Goal: Obtain resource: Download file/media

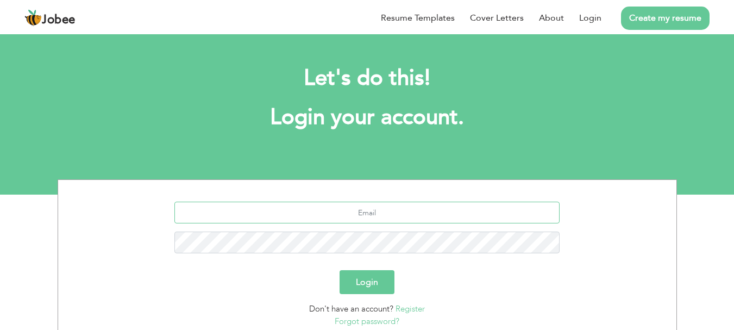
click at [383, 204] on input "text" at bounding box center [367, 213] width 385 height 22
type input "[EMAIL_ADDRESS][DOMAIN_NAME]"
click at [364, 286] on button "Login" at bounding box center [367, 282] width 55 height 24
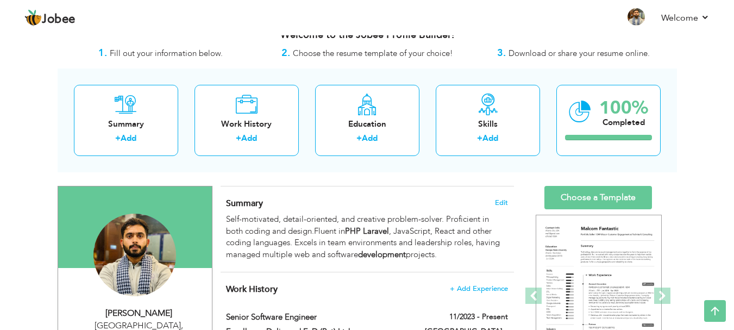
scroll to position [17, 0]
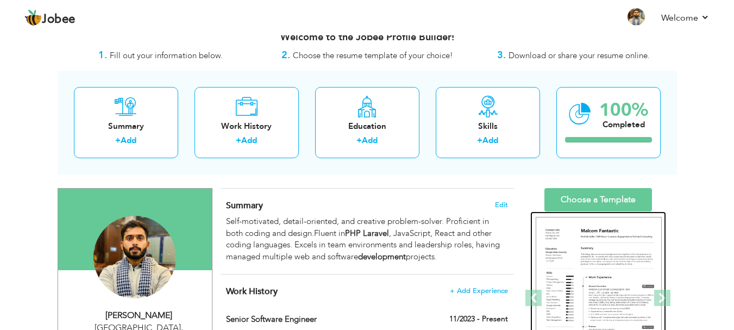
click at [588, 211] on div at bounding box center [599, 298] width 136 height 174
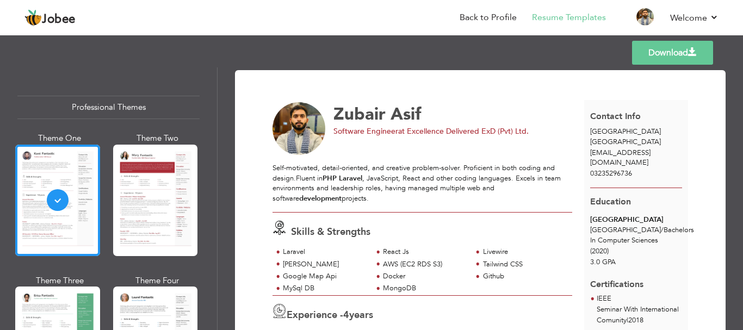
click at [298, 64] on div "Templates Download" at bounding box center [371, 52] width 743 height 35
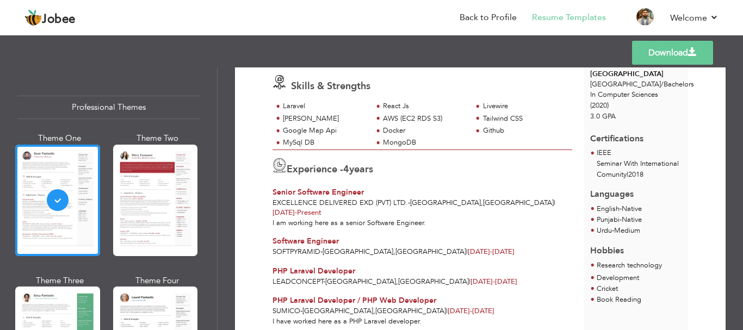
scroll to position [145, 0]
click at [654, 49] on link "Download" at bounding box center [672, 53] width 81 height 24
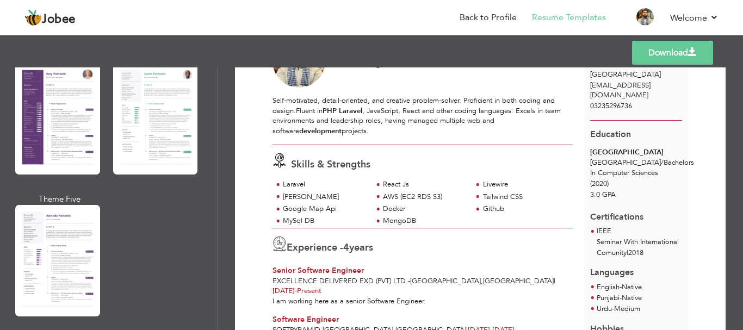
scroll to position [1021, 0]
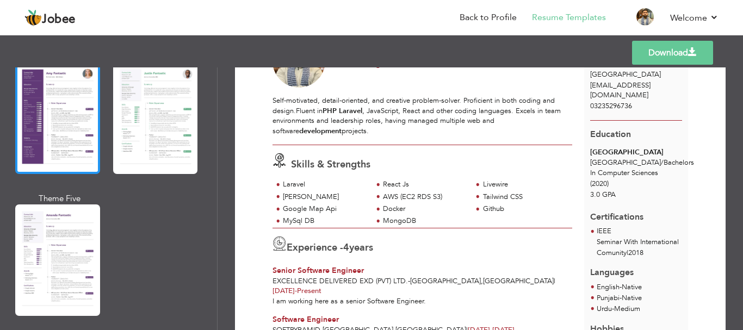
click at [47, 124] on div at bounding box center [57, 118] width 85 height 111
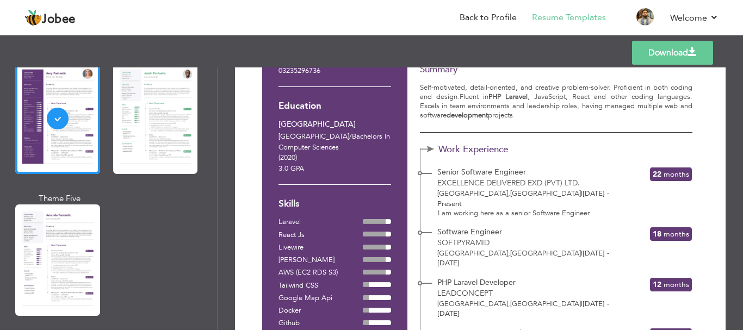
scroll to position [0, 0]
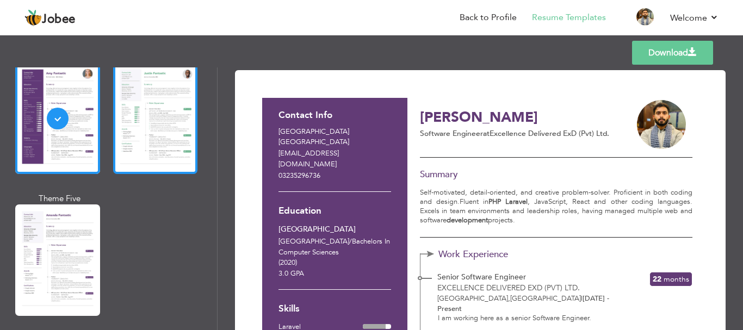
click at [127, 131] on div at bounding box center [155, 118] width 85 height 111
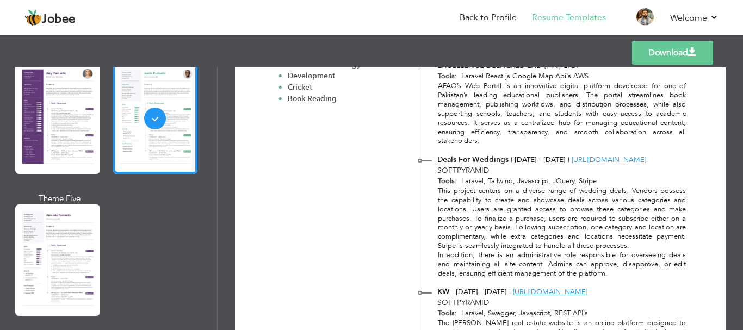
scroll to position [605, 0]
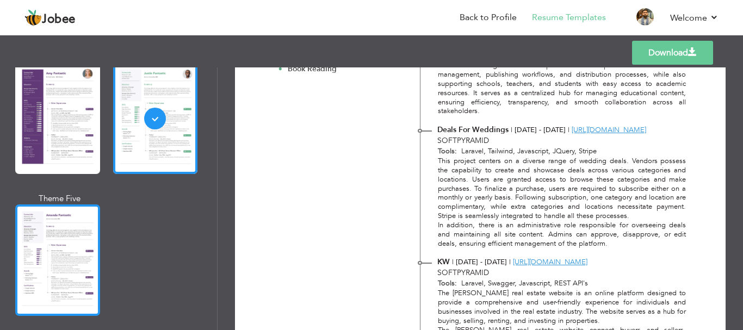
click at [70, 238] on div at bounding box center [57, 259] width 85 height 111
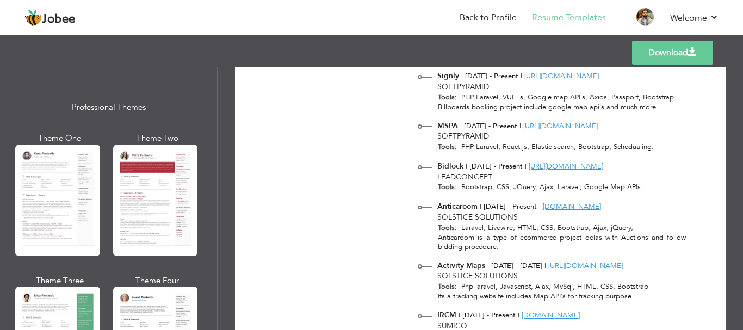
scroll to position [1066, 0]
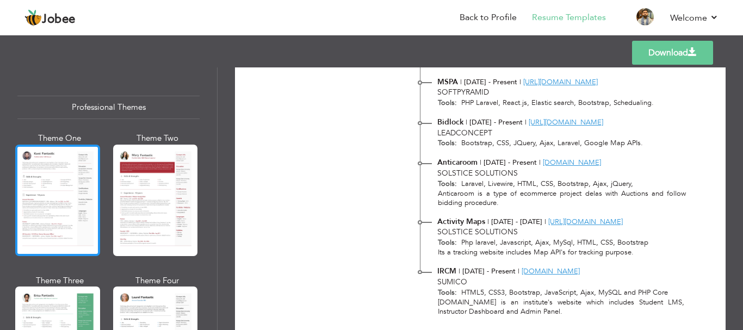
click at [36, 203] on div at bounding box center [57, 200] width 85 height 111
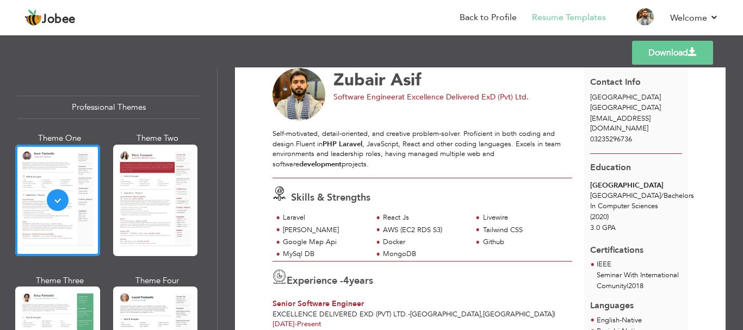
scroll to position [0, 0]
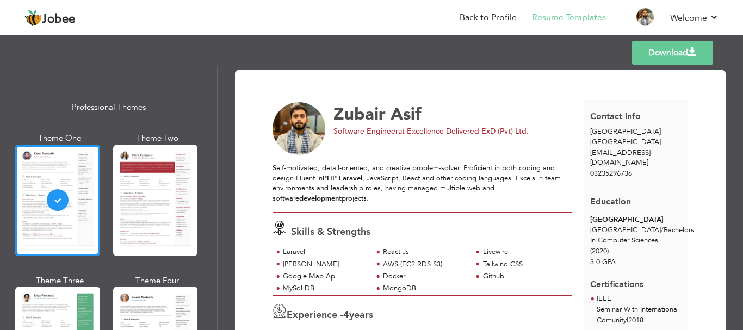
click at [298, 115] on img at bounding box center [298, 128] width 53 height 53
